Goal: Task Accomplishment & Management: Manage account settings

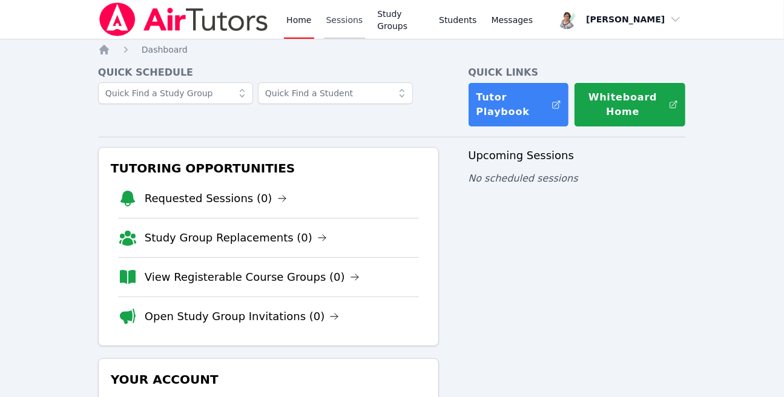
click at [334, 22] on link "Sessions" at bounding box center [345, 19] width 42 height 39
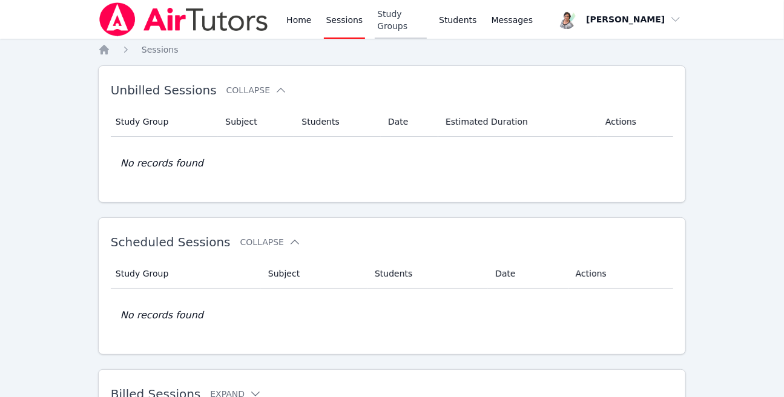
click at [389, 18] on link "Study Groups" at bounding box center [401, 19] width 52 height 39
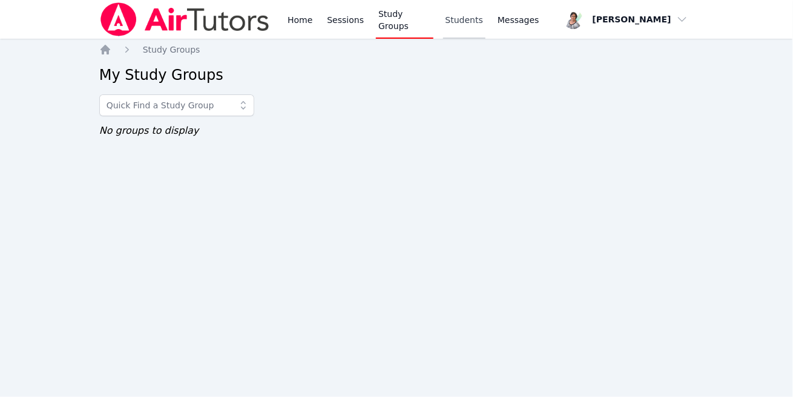
click at [448, 17] on link "Students" at bounding box center [464, 19] width 42 height 39
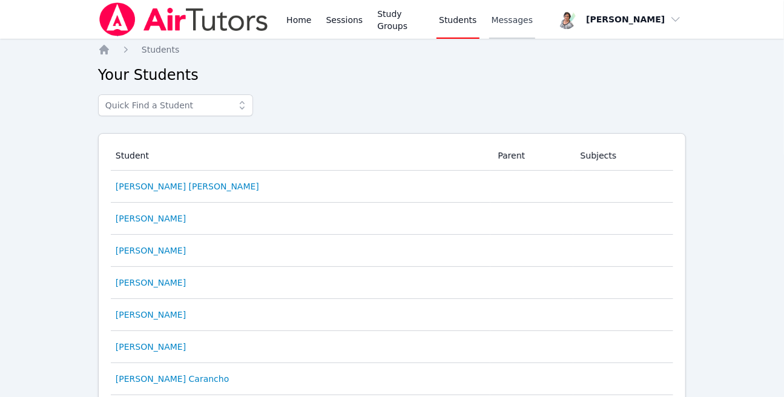
click at [509, 17] on span "Messages" at bounding box center [513, 20] width 42 height 12
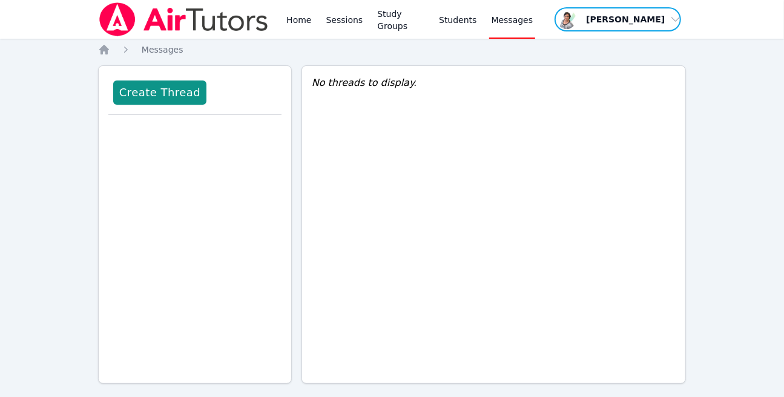
click at [621, 24] on span "button" at bounding box center [617, 19] width 129 height 27
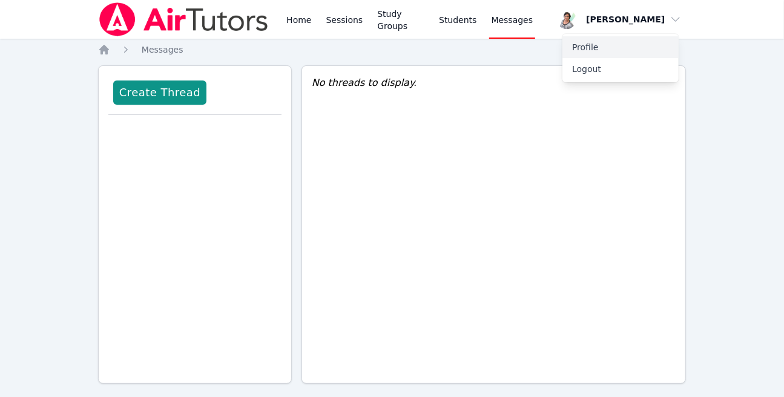
click at [591, 51] on link "Profile" at bounding box center [621, 47] width 116 height 22
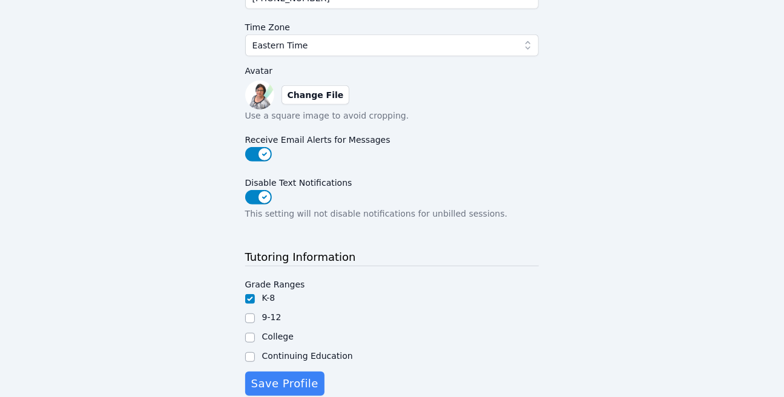
scroll to position [291, 0]
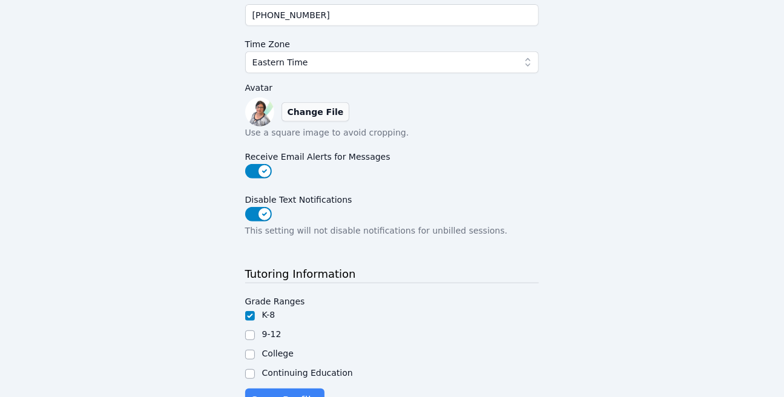
click at [306, 105] on label "Change File" at bounding box center [316, 111] width 68 height 19
click at [0, 0] on input "Change File" at bounding box center [0, 0] width 0 height 0
click at [259, 111] on icon at bounding box center [259, 111] width 29 height 29
click at [312, 111] on label "Select File" at bounding box center [313, 111] width 62 height 19
click at [0, 0] on input "Select File" at bounding box center [0, 0] width 0 height 0
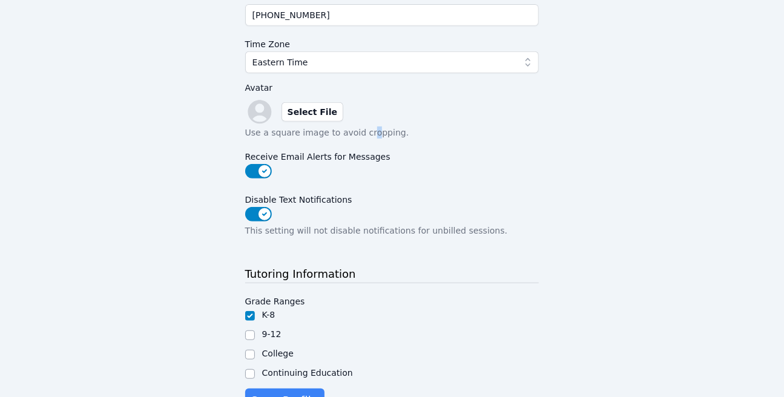
click at [362, 134] on p "Use a square image to avoid cropping." at bounding box center [392, 133] width 294 height 12
click at [523, 124] on div "Select File" at bounding box center [392, 111] width 294 height 29
click at [302, 109] on label "Select File" at bounding box center [313, 111] width 62 height 19
click at [0, 0] on input "Select File" at bounding box center [0, 0] width 0 height 0
click at [316, 110] on label "Select File" at bounding box center [313, 111] width 62 height 19
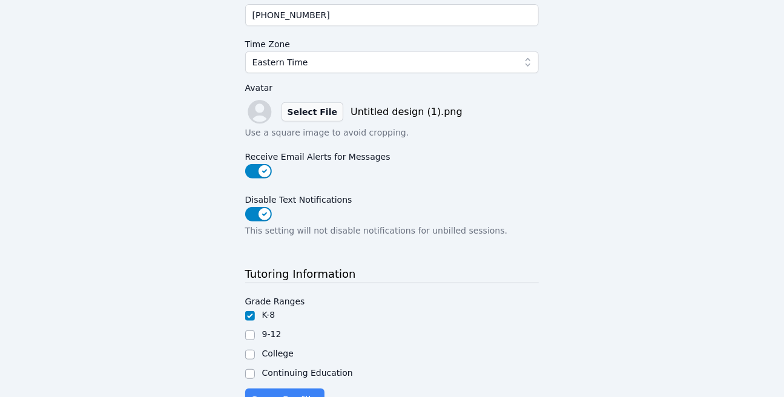
click at [0, 0] on input "Select File" at bounding box center [0, 0] width 0 height 0
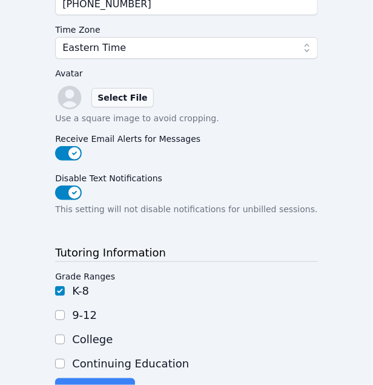
click at [126, 98] on label "Select File" at bounding box center [122, 97] width 62 height 19
click at [0, 0] on input "Select File" at bounding box center [0, 0] width 0 height 0
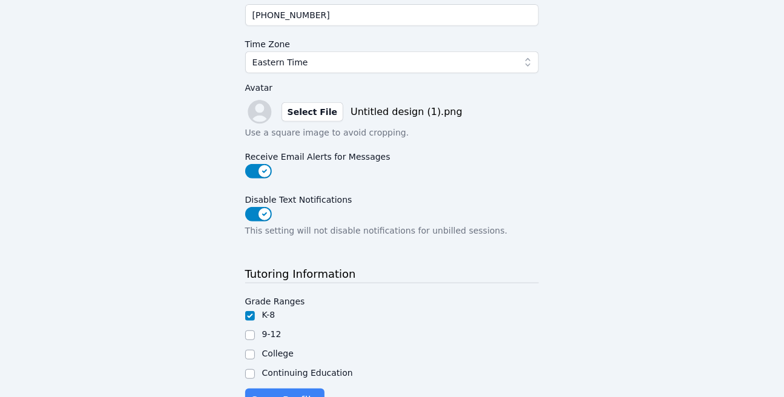
click at [327, 131] on p "Use a square image to avoid cropping." at bounding box center [392, 133] width 294 height 12
click at [369, 113] on span "Untitled design (1).png" at bounding box center [407, 112] width 112 height 15
click at [316, 111] on label "Select File" at bounding box center [313, 111] width 62 height 19
click at [0, 0] on input "Select File" at bounding box center [0, 0] width 0 height 0
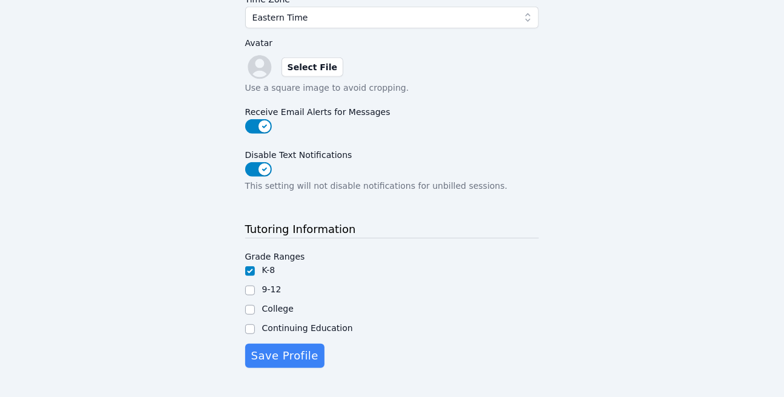
scroll to position [351, 0]
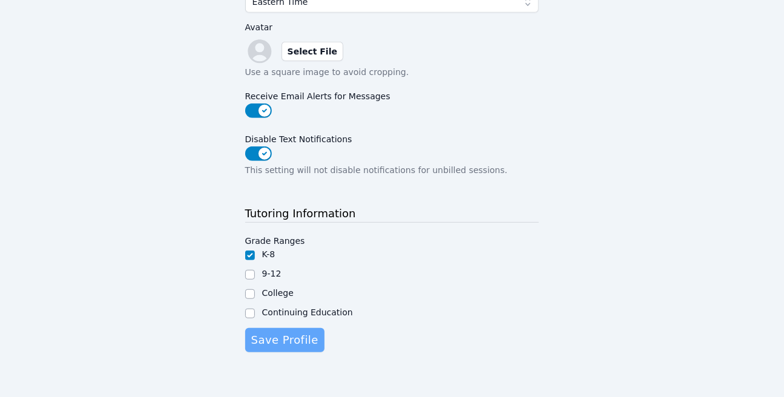
click at [294, 343] on span "Save Profile" at bounding box center [284, 340] width 67 height 17
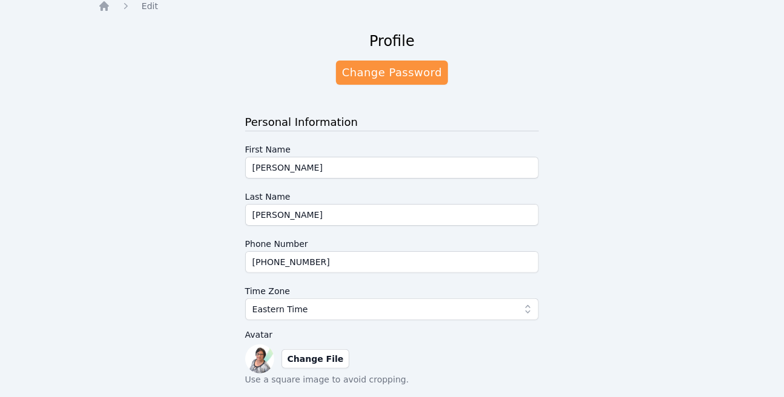
scroll to position [0, 0]
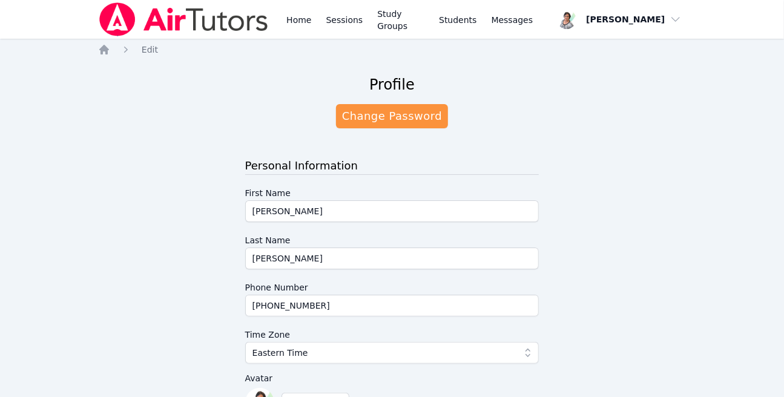
click at [127, 13] on img at bounding box center [183, 19] width 171 height 34
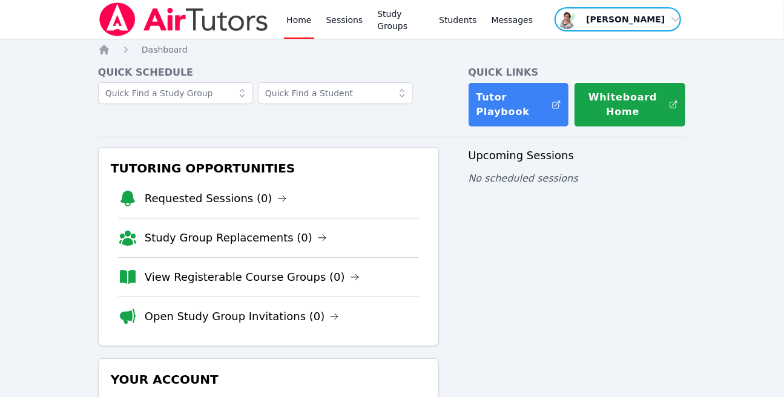
click at [604, 21] on span "button" at bounding box center [617, 19] width 129 height 27
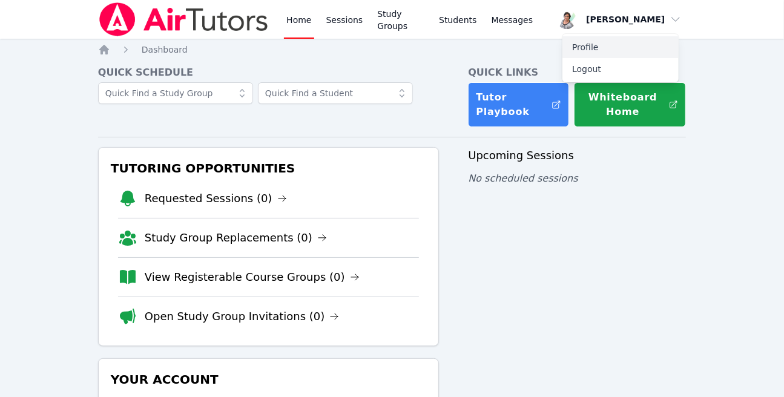
click at [593, 50] on link "Profile" at bounding box center [621, 47] width 116 height 22
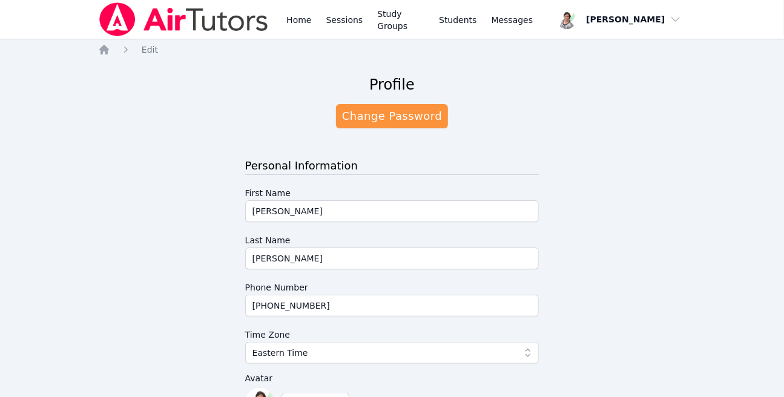
scroll to position [182, 0]
